Goal: Information Seeking & Learning: Learn about a topic

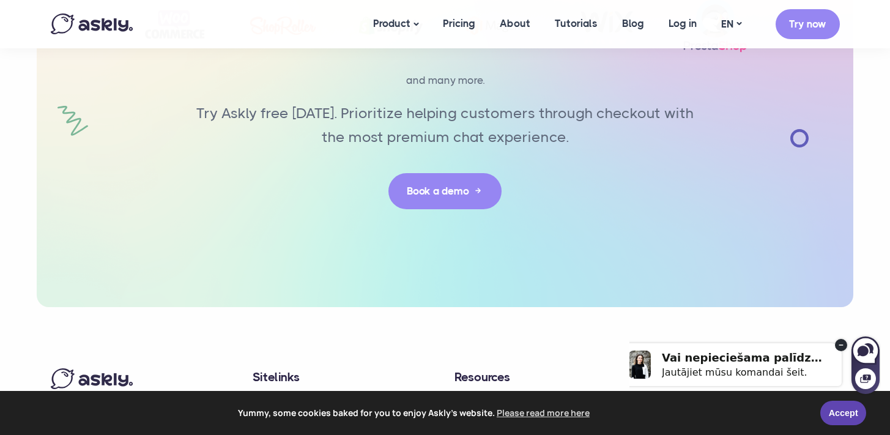
scroll to position [2948, 0]
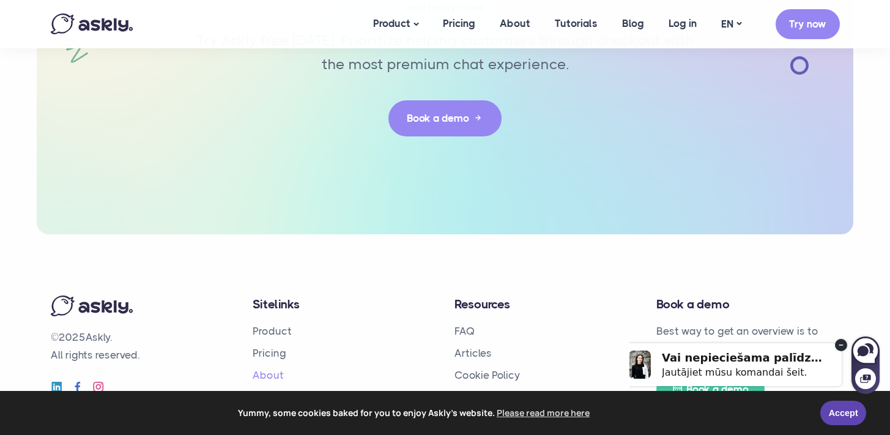
click at [273, 369] on link "About" at bounding box center [268, 375] width 31 height 12
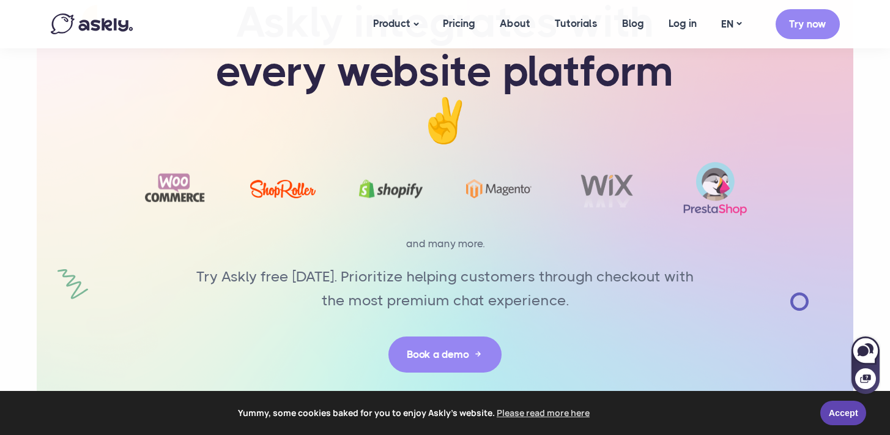
scroll to position [2948, 0]
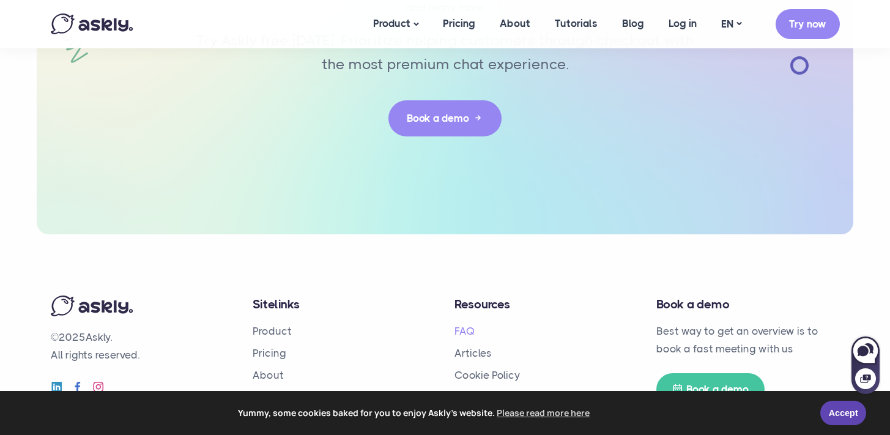
click at [470, 325] on link "FAQ" at bounding box center [464, 331] width 20 height 12
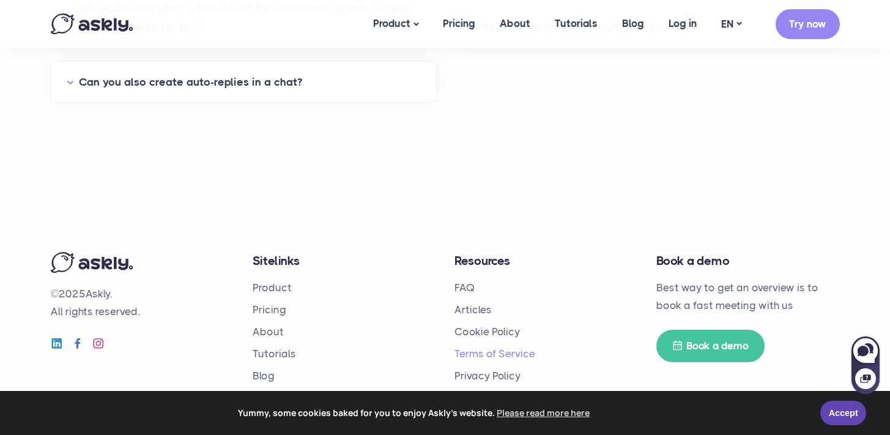
scroll to position [783, 0]
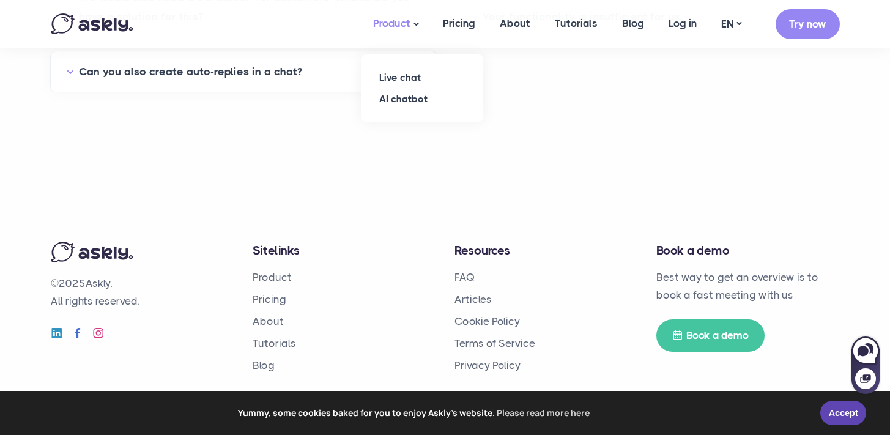
click at [415, 32] on link "Product" at bounding box center [396, 24] width 70 height 48
click at [477, 300] on link "Articles" at bounding box center [472, 299] width 37 height 12
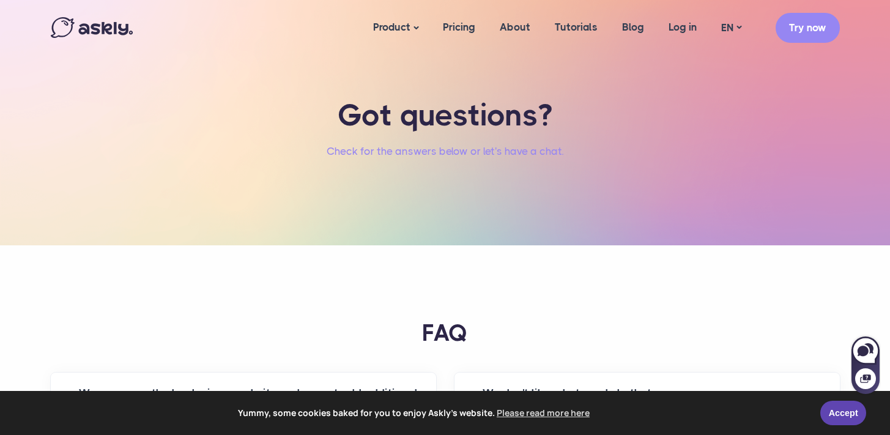
click at [470, 157] on link "Check for the answers below or let's have a chat." at bounding box center [444, 151] width 237 height 18
click at [481, 149] on link "Check for the answers below or let's have a chat." at bounding box center [444, 151] width 237 height 18
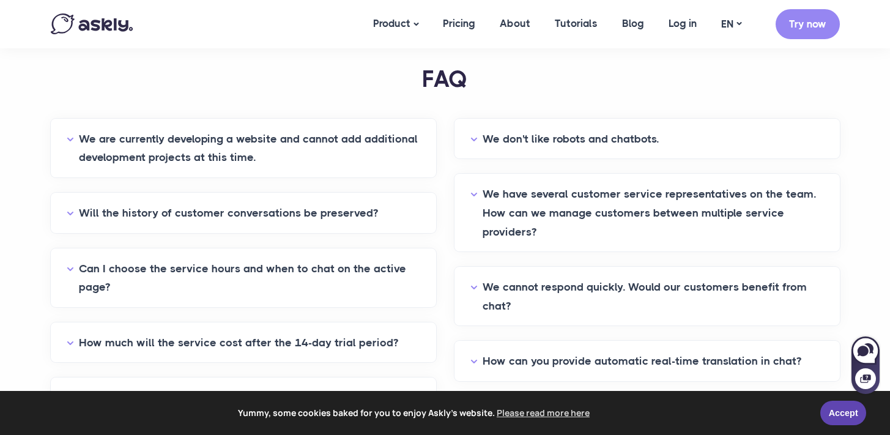
scroll to position [251, 0]
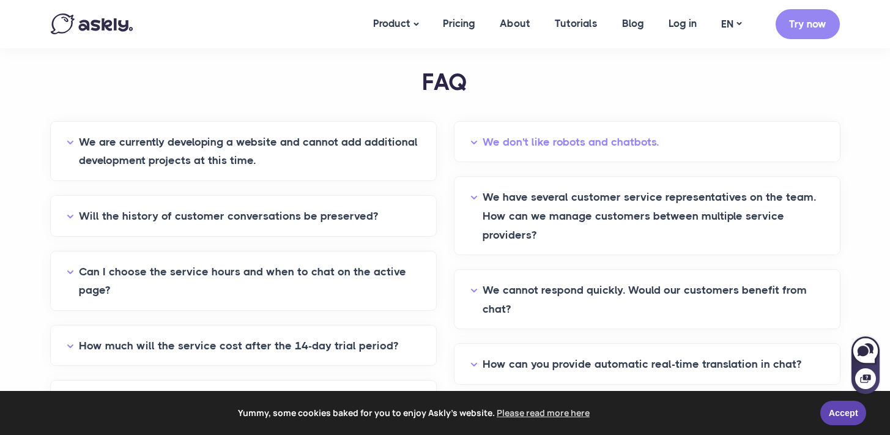
click at [470, 145] on button "We don't like robots and chatbots." at bounding box center [646, 142] width 353 height 19
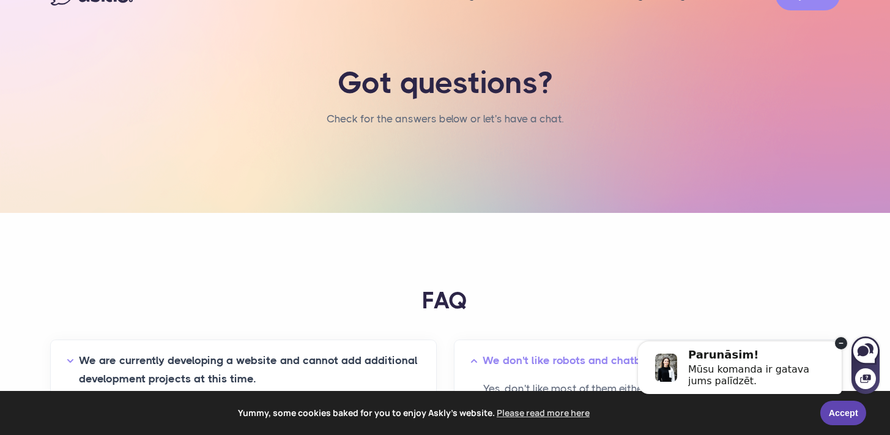
scroll to position [0, 0]
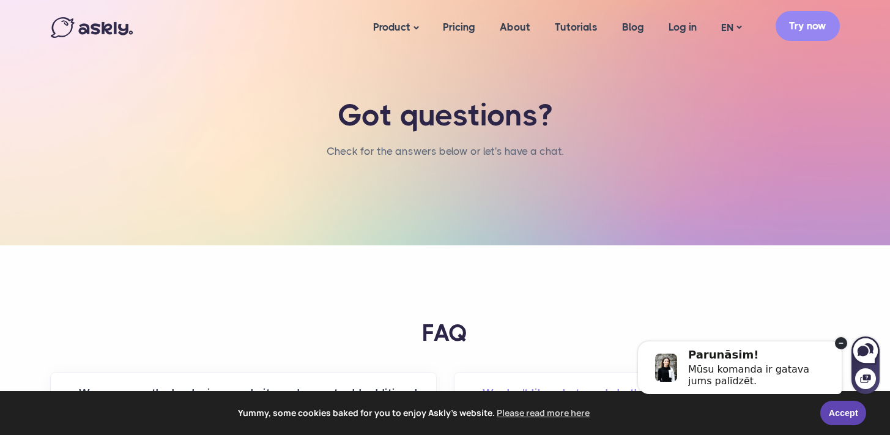
click at [787, 29] on link "Try now" at bounding box center [807, 26] width 64 height 30
